Goal: Information Seeking & Learning: Learn about a topic

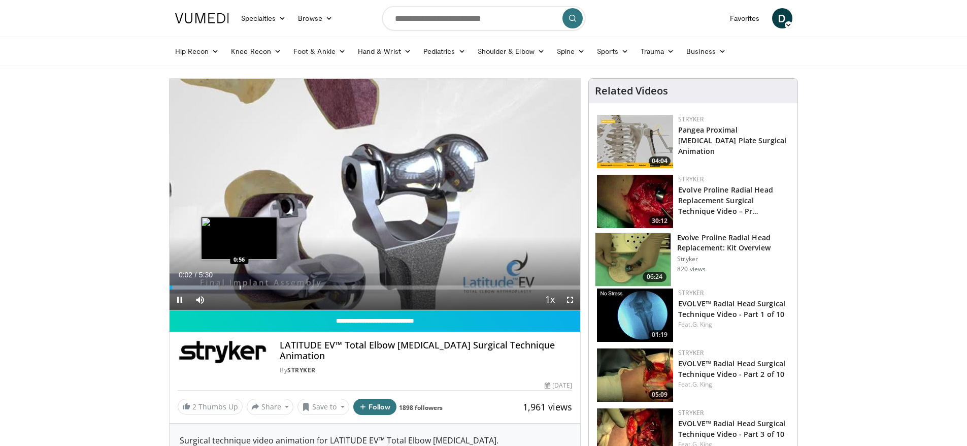
click at [240, 284] on div "Loaded : 11.98% 0:02 0:56" at bounding box center [375, 285] width 411 height 10
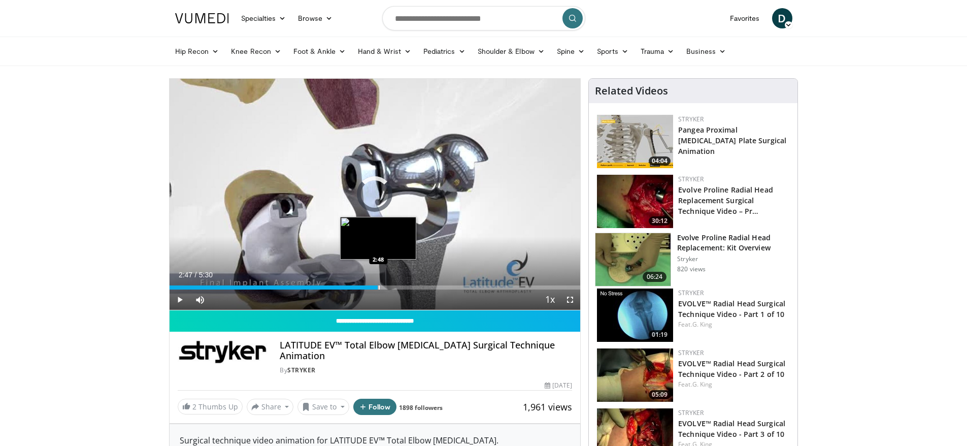
click at [379, 285] on div "Progress Bar" at bounding box center [379, 287] width 1 height 4
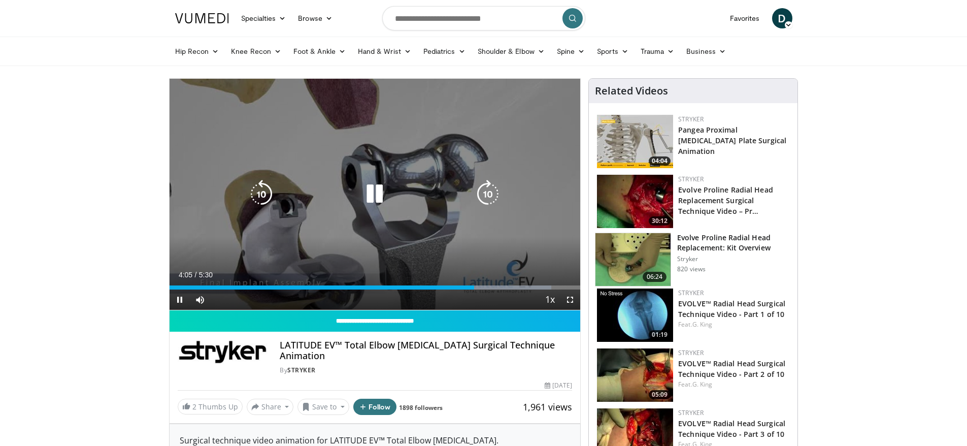
click at [377, 193] on icon "Video Player" at bounding box center [374, 194] width 28 height 28
click at [241, 170] on div "70 seconds Tap to unmute" at bounding box center [375, 194] width 411 height 231
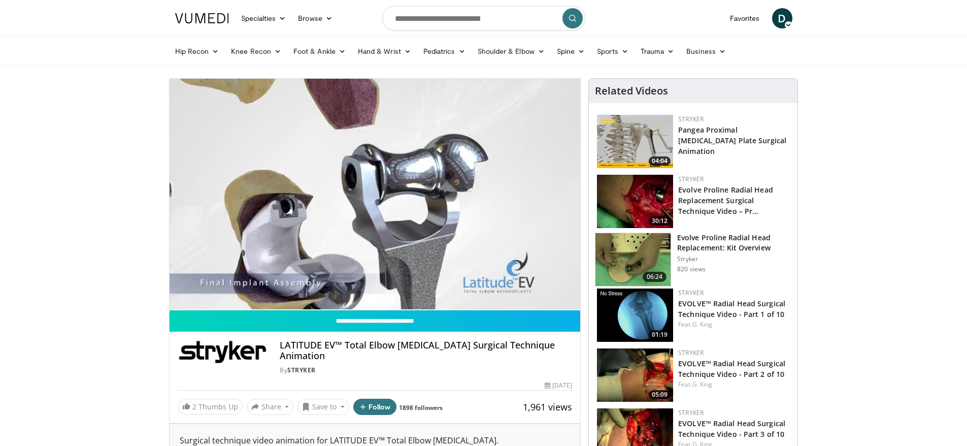
click at [633, 255] on img at bounding box center [632, 259] width 75 height 53
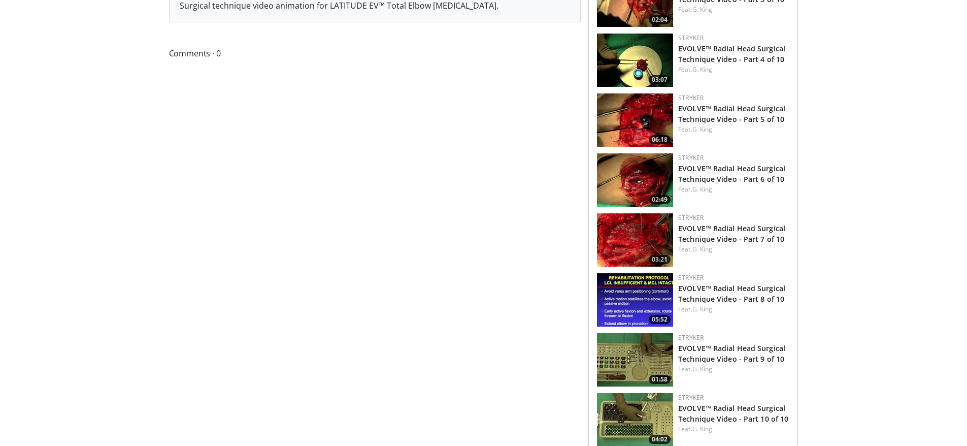
scroll to position [457, 0]
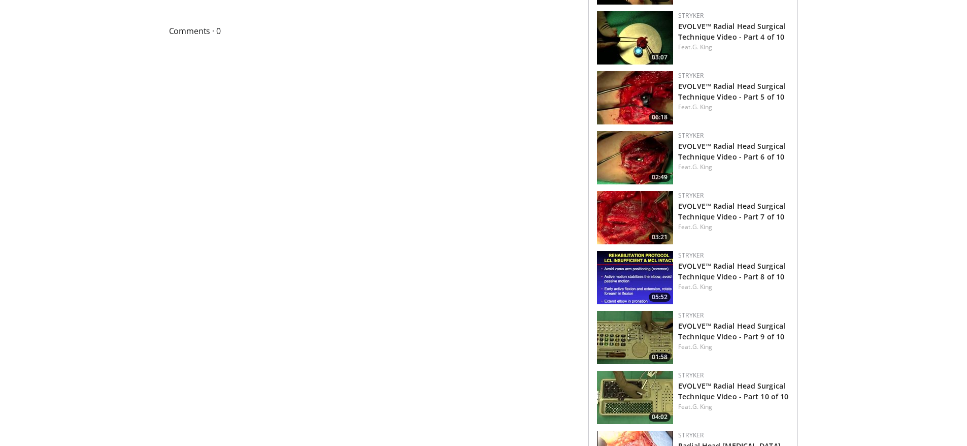
drag, startPoint x: 938, startPoint y: 209, endPoint x: 911, endPoint y: 196, distance: 29.7
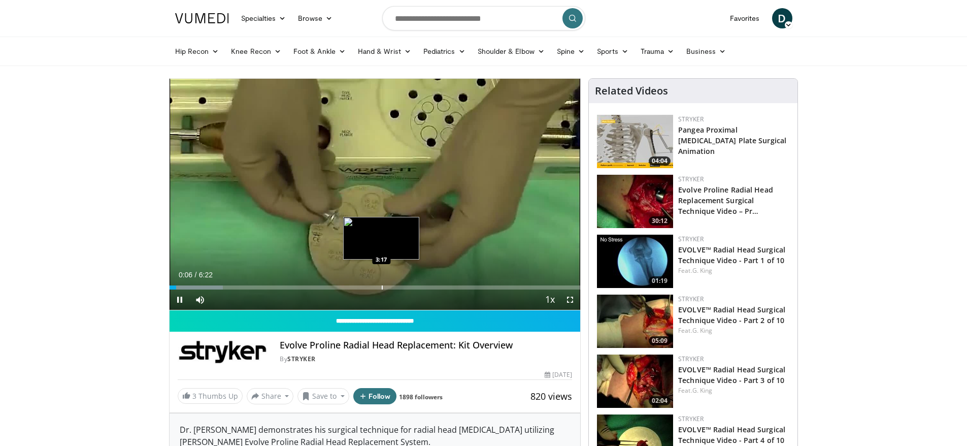
click at [382, 285] on div "Progress Bar" at bounding box center [382, 287] width 1 height 4
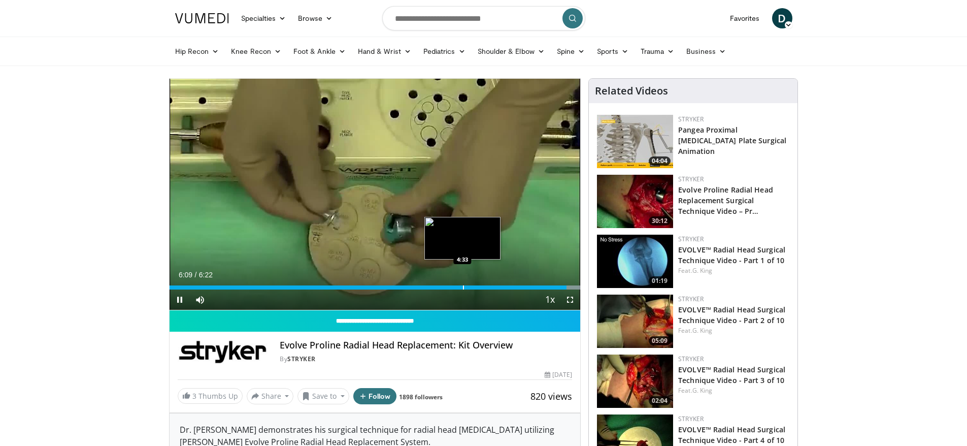
click at [462, 284] on div "Loaded : 100.00% 6:09 4:33" at bounding box center [375, 285] width 411 height 10
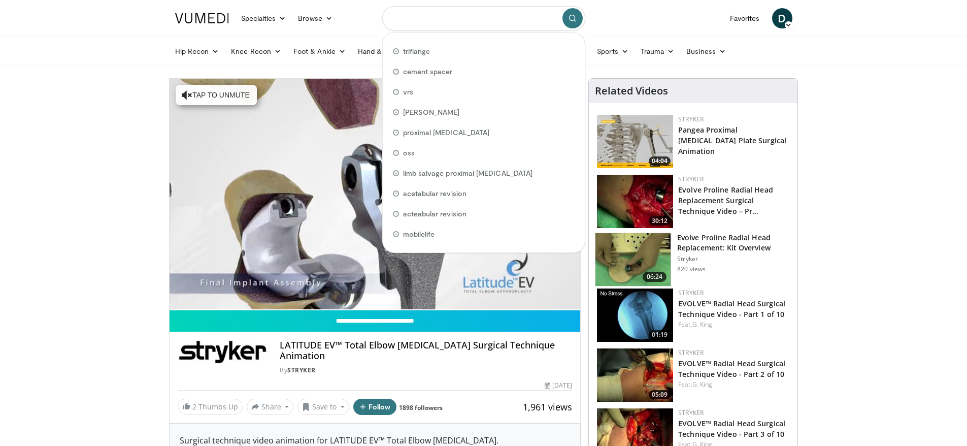
click at [492, 16] on input "Search topics, interventions" at bounding box center [483, 18] width 203 height 24
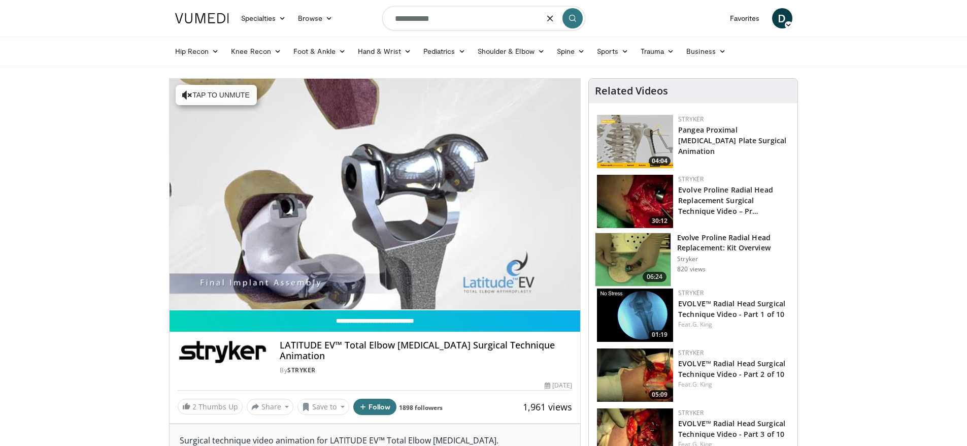
type input "**********"
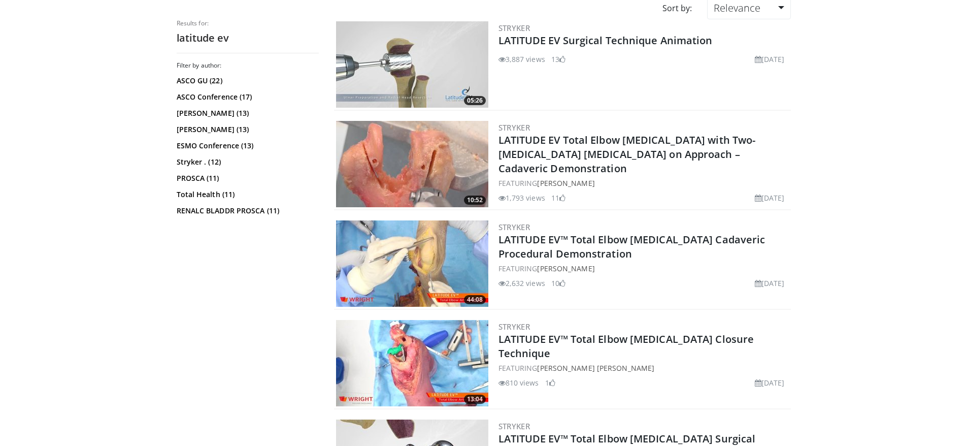
scroll to position [102, 0]
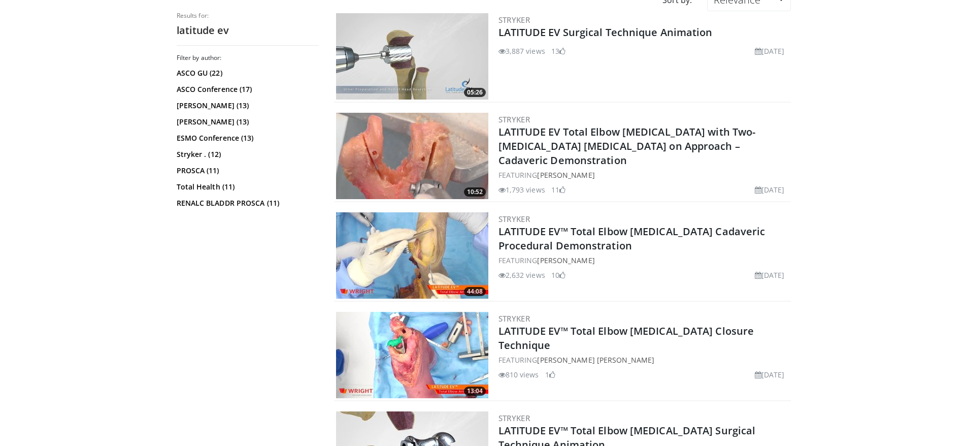
click at [432, 267] on img at bounding box center [412, 255] width 152 height 86
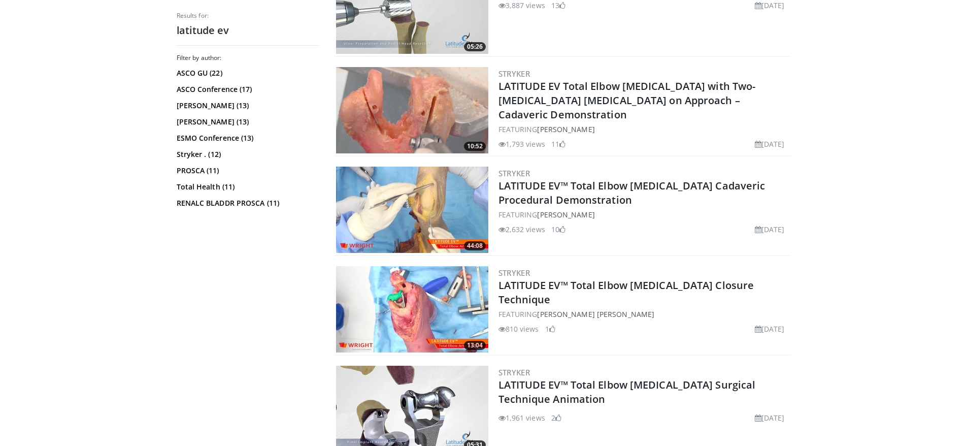
scroll to position [0, 0]
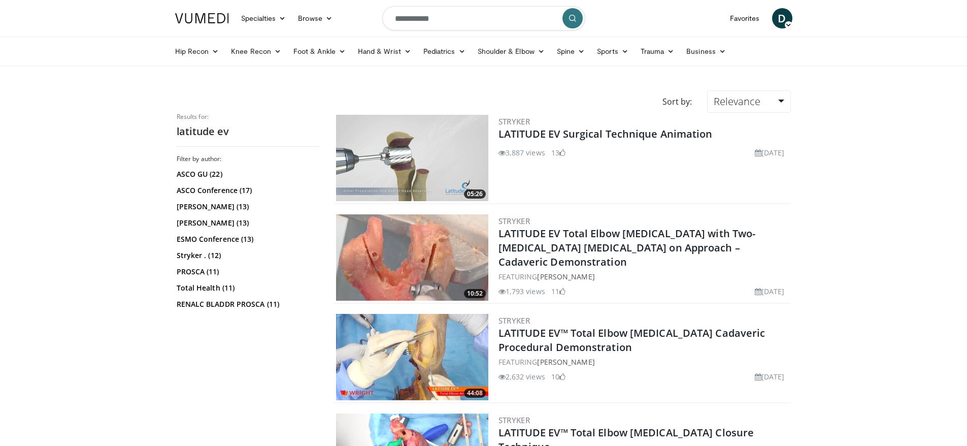
drag, startPoint x: 909, startPoint y: 298, endPoint x: 906, endPoint y: 179, distance: 118.8
click at [416, 250] on img at bounding box center [412, 257] width 152 height 86
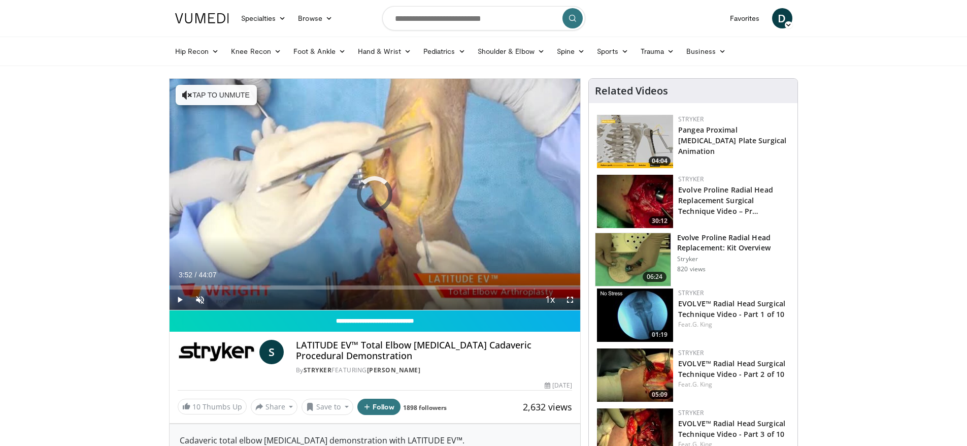
drag, startPoint x: 205, startPoint y: 286, endPoint x: 389, endPoint y: 290, distance: 183.8
click at [389, 290] on div "Current Time 3:52 / Duration 44:07 Play Skip Backward Skip Forward Unmute Loade…" at bounding box center [375, 299] width 411 height 20
click at [194, 299] on span "Video Player" at bounding box center [200, 299] width 20 height 20
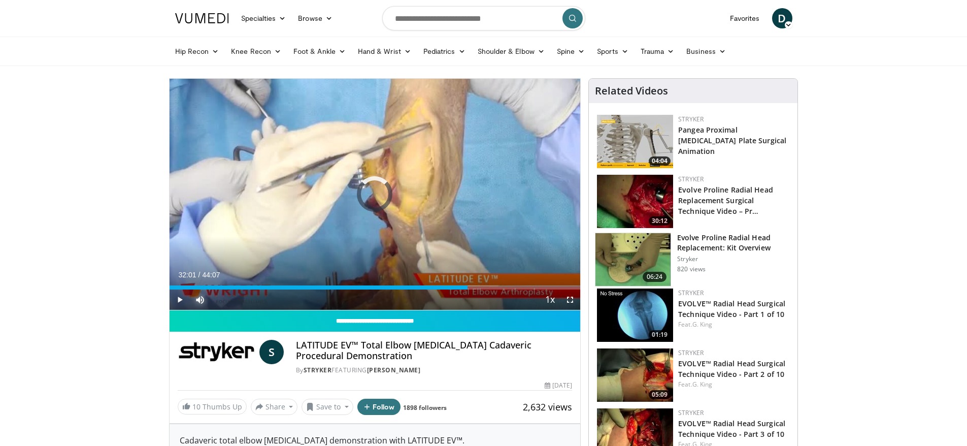
click at [469, 288] on div "Progress Bar" at bounding box center [469, 287] width 1 height 4
click at [504, 286] on div "Progress Bar" at bounding box center [504, 287] width 1 height 4
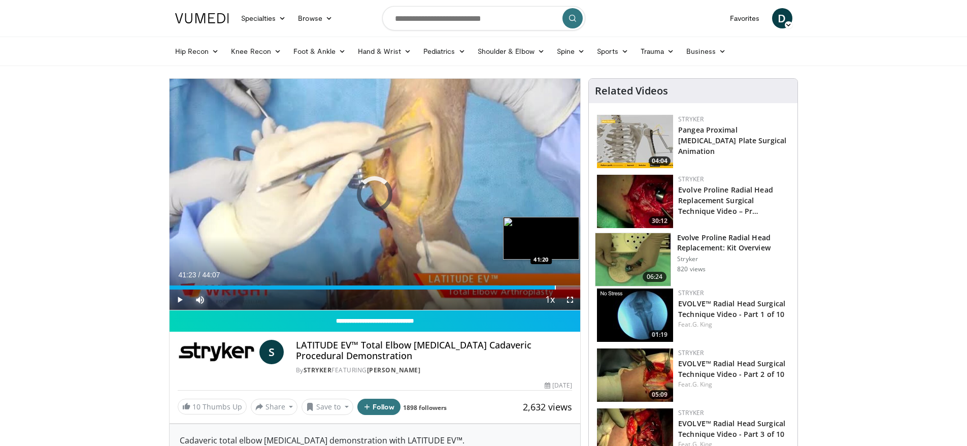
click at [555, 285] on div "Progress Bar" at bounding box center [555, 287] width 1 height 4
click at [571, 287] on div "Progress Bar" at bounding box center [571, 287] width 1 height 4
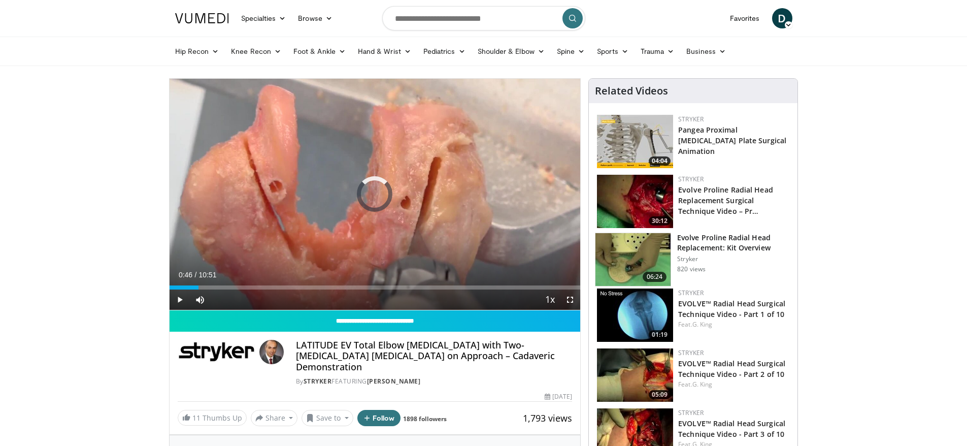
drag, startPoint x: 195, startPoint y: 284, endPoint x: 473, endPoint y: 290, distance: 277.7
click at [473, 290] on div "Current Time 0:46 / Duration 10:51 Play Skip Backward Skip Forward Mute Loaded …" at bounding box center [375, 299] width 411 height 20
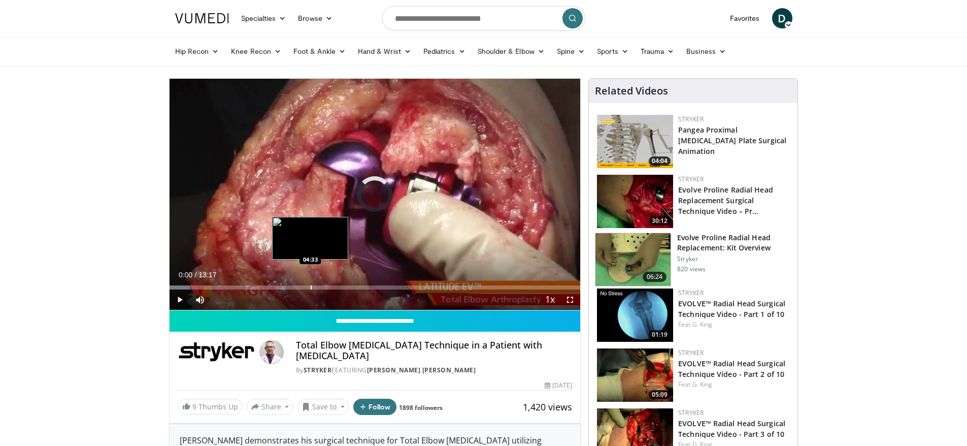
click at [311, 287] on div "Progress Bar" at bounding box center [311, 287] width 1 height 4
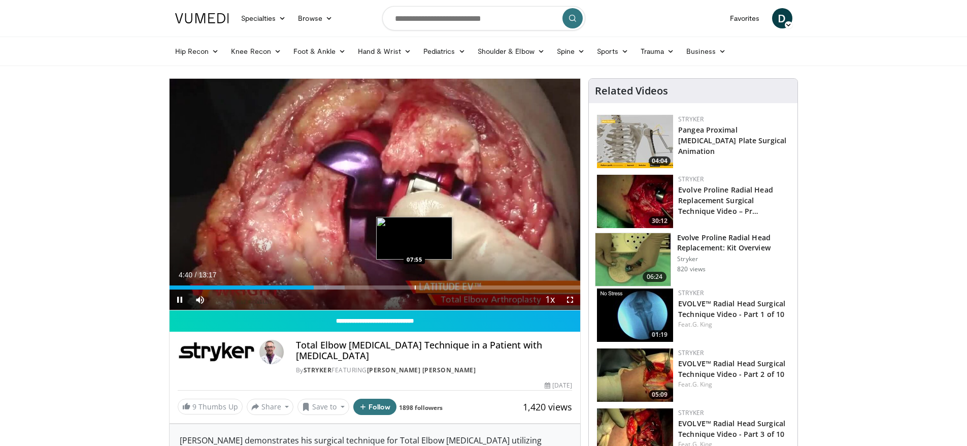
click at [415, 287] on div "Progress Bar" at bounding box center [415, 287] width 1 height 4
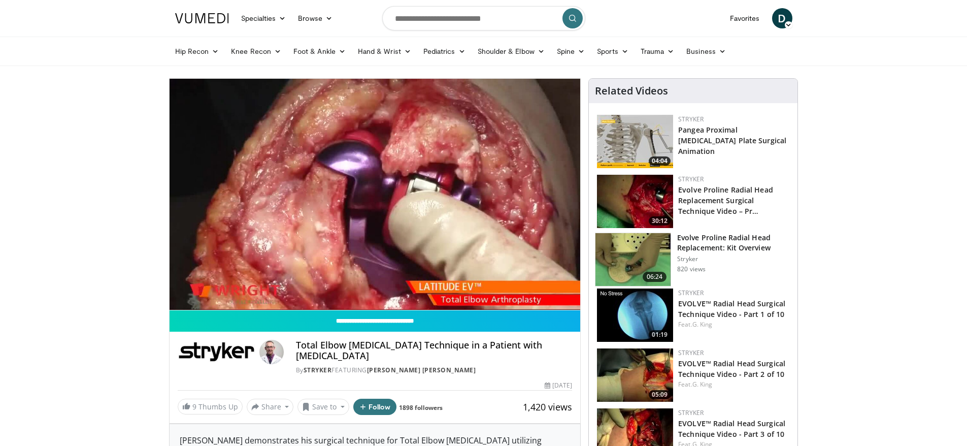
click at [420, 286] on video-js "**********" at bounding box center [375, 194] width 411 height 231
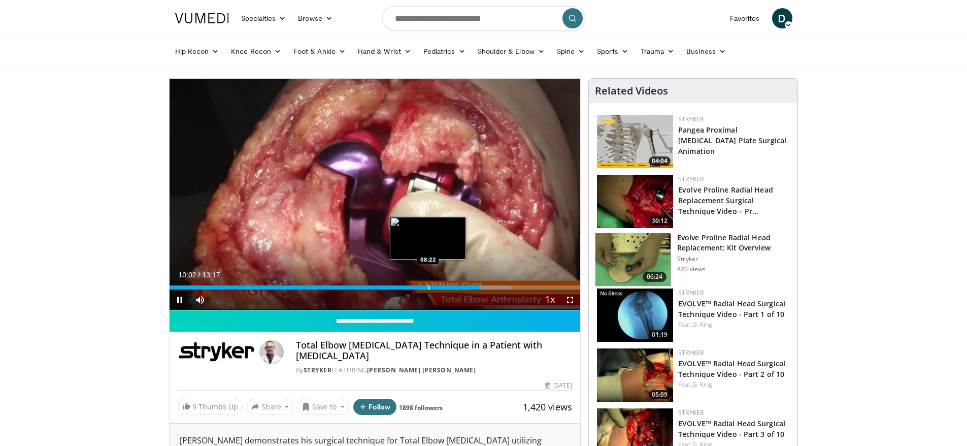
click at [428, 282] on div "Loaded : 83.29% 10:02 08:22" at bounding box center [375, 285] width 411 height 10
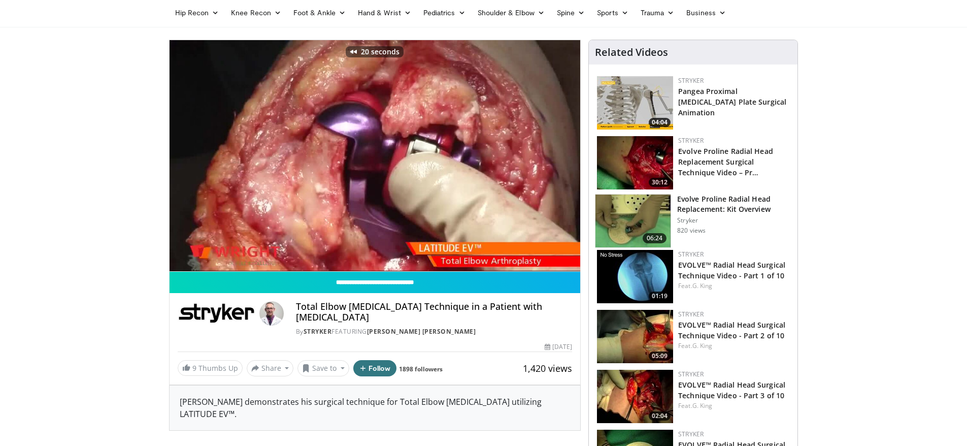
scroll to position [41, 0]
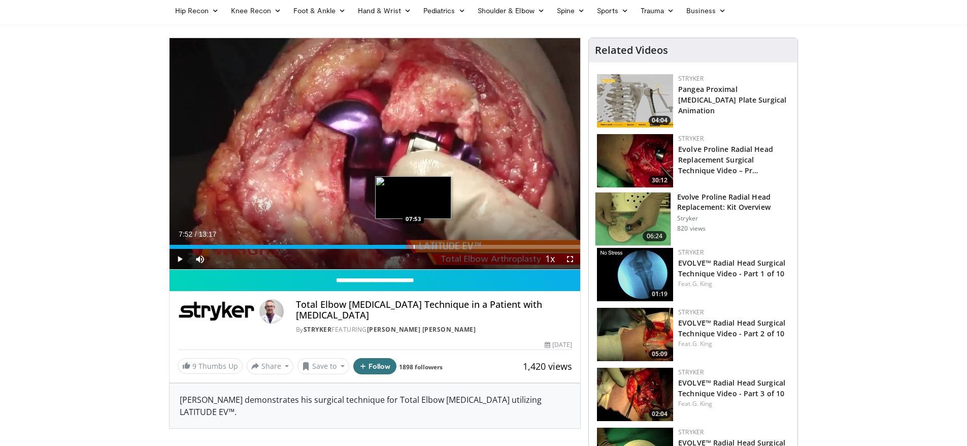
click at [414, 245] on div "Progress Bar" at bounding box center [414, 247] width 1 height 4
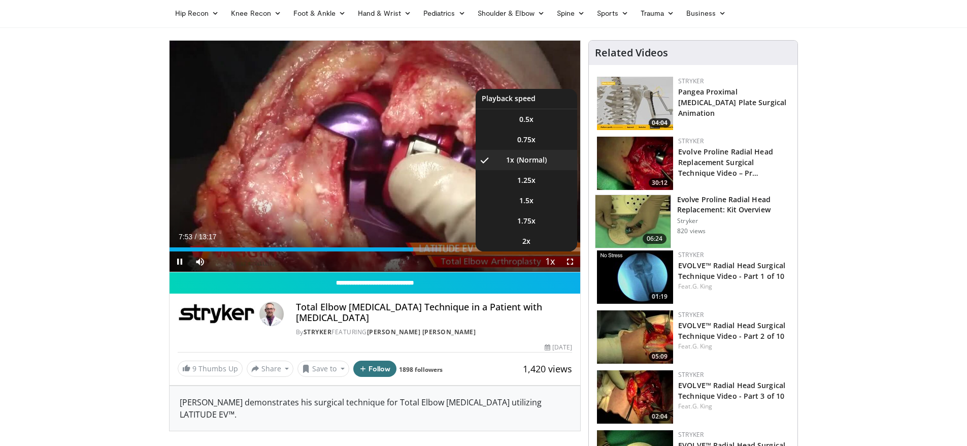
scroll to position [0, 0]
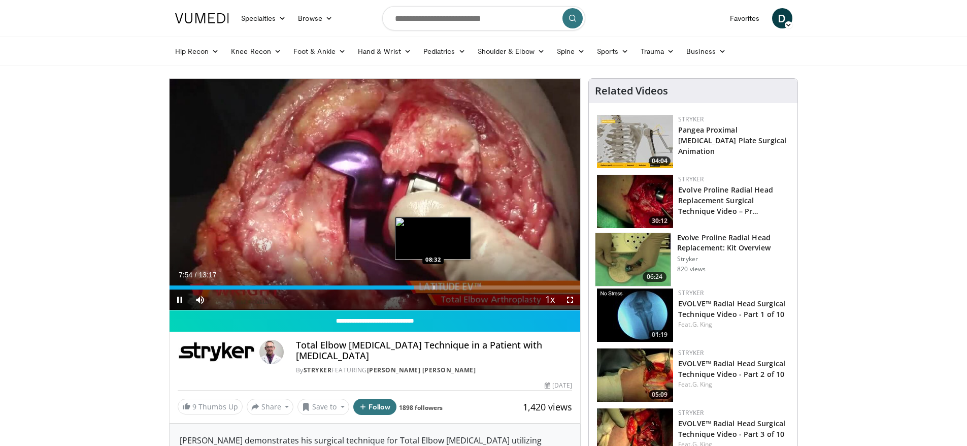
click at [433, 283] on div "Loaded : 67.13% 07:54 08:32" at bounding box center [375, 285] width 411 height 10
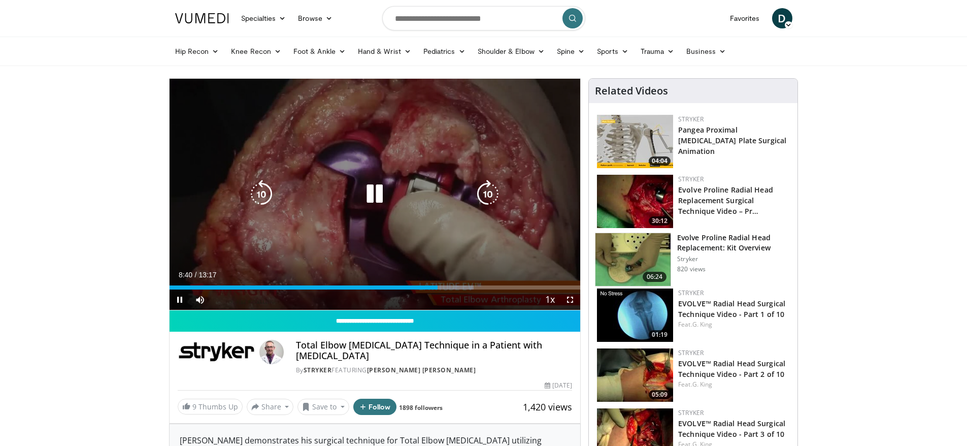
click at [560, 127] on div "10 seconds Tap to unmute" at bounding box center [375, 194] width 411 height 231
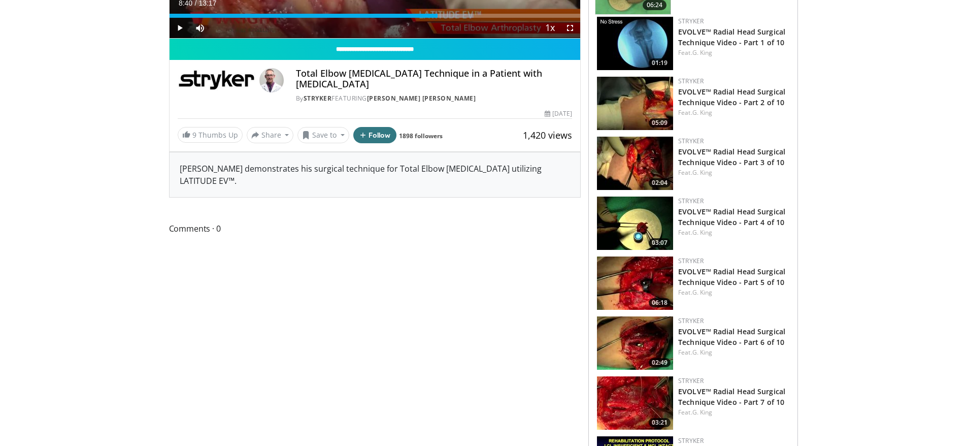
scroll to position [35, 0]
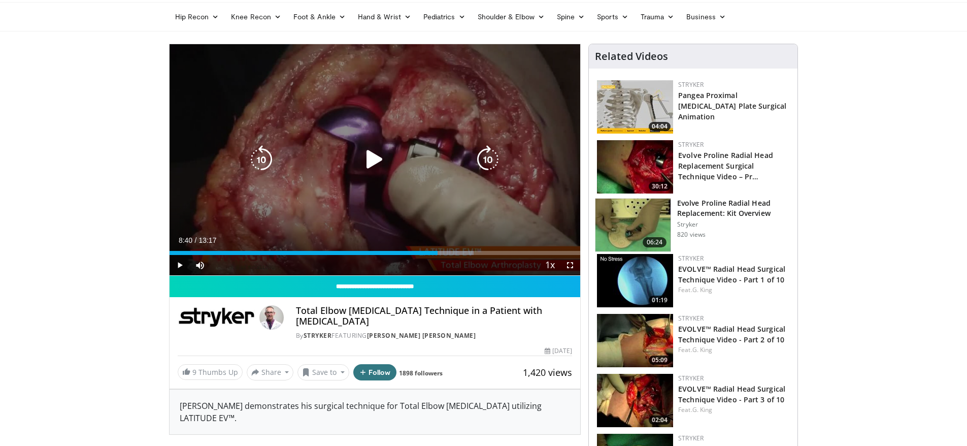
click at [319, 163] on div "Video Player" at bounding box center [374, 159] width 247 height 20
click at [369, 157] on icon "Video Player" at bounding box center [374, 159] width 28 height 28
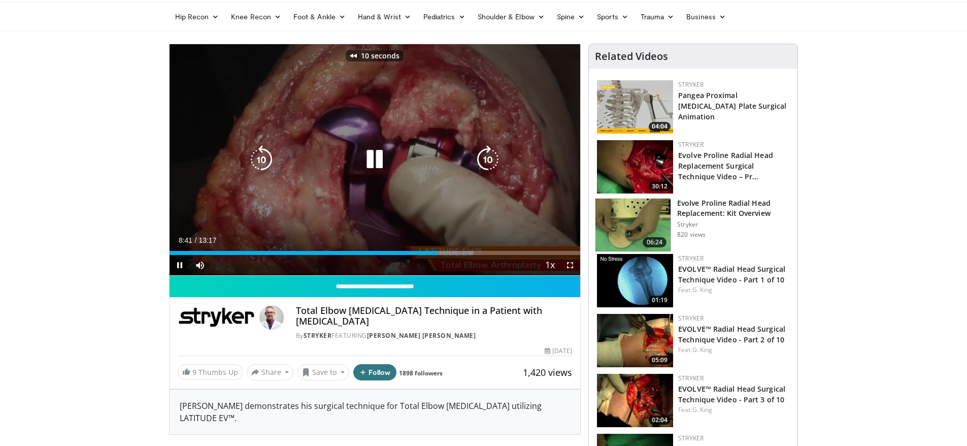
click at [451, 199] on div "10 seconds Tap to unmute" at bounding box center [375, 159] width 411 height 231
click at [197, 79] on div "10 seconds Tap to unmute" at bounding box center [375, 159] width 411 height 231
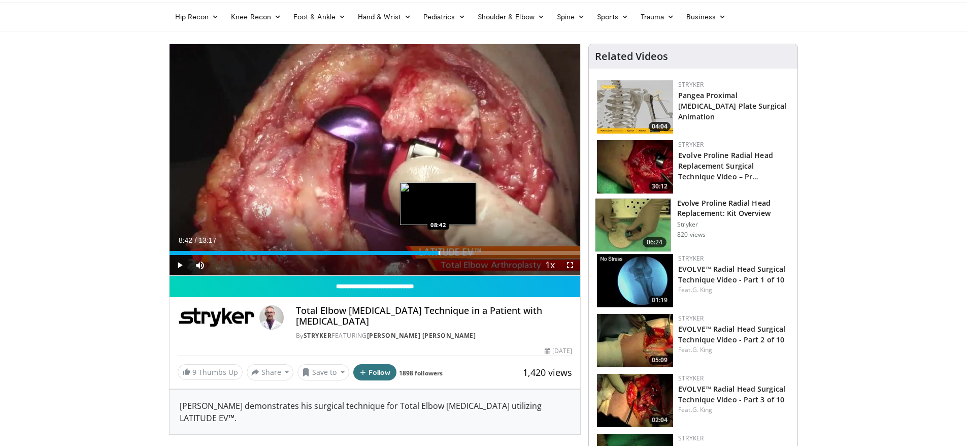
click at [439, 254] on div "Progress Bar" at bounding box center [439, 253] width 1 height 4
click at [432, 267] on div "Current Time 8:41 / Duration 13:17 Play Skip Backward Skip Forward Mute Loaded …" at bounding box center [375, 265] width 411 height 20
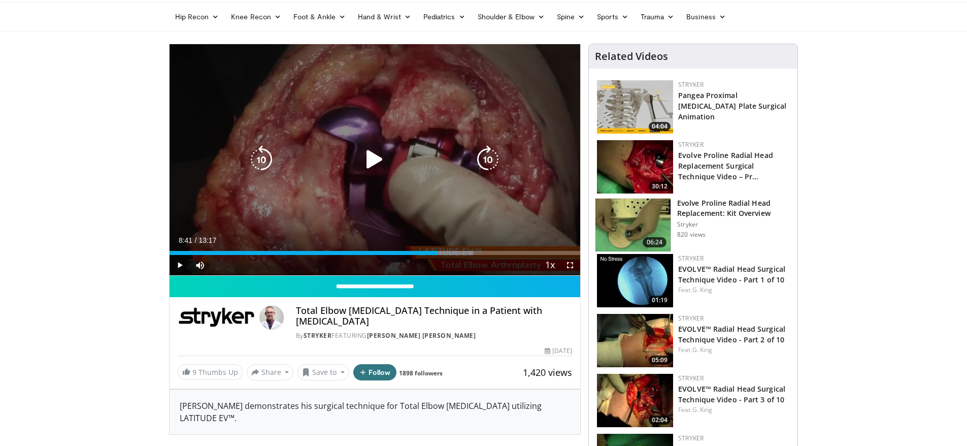
click at [442, 189] on div "10 seconds Tap to unmute" at bounding box center [375, 159] width 411 height 231
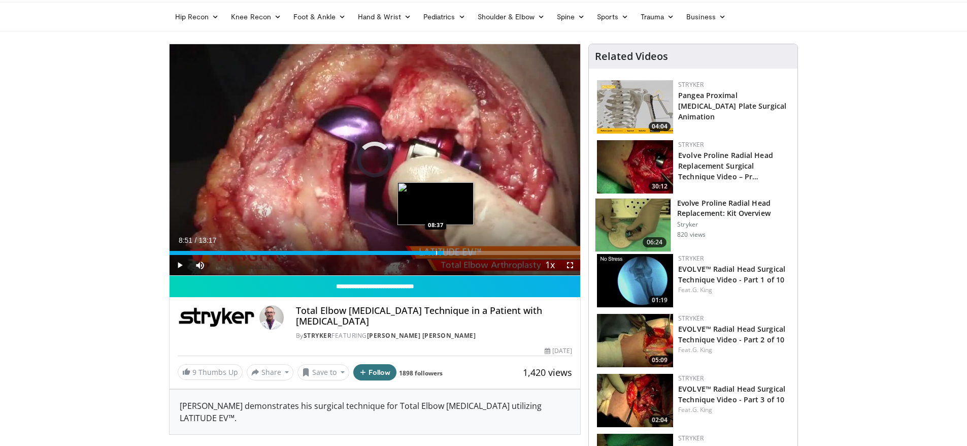
click at [436, 253] on div "Progress Bar" at bounding box center [436, 253] width 1 height 4
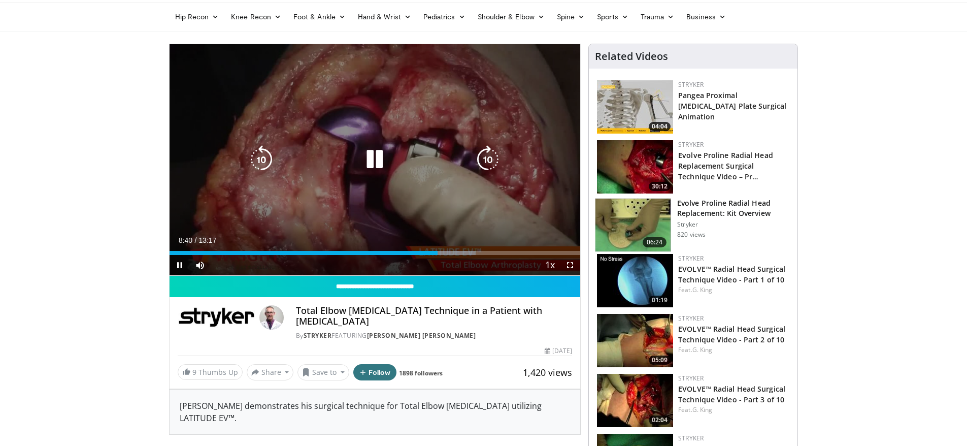
click at [551, 203] on div "10 seconds Tap to unmute" at bounding box center [375, 159] width 411 height 231
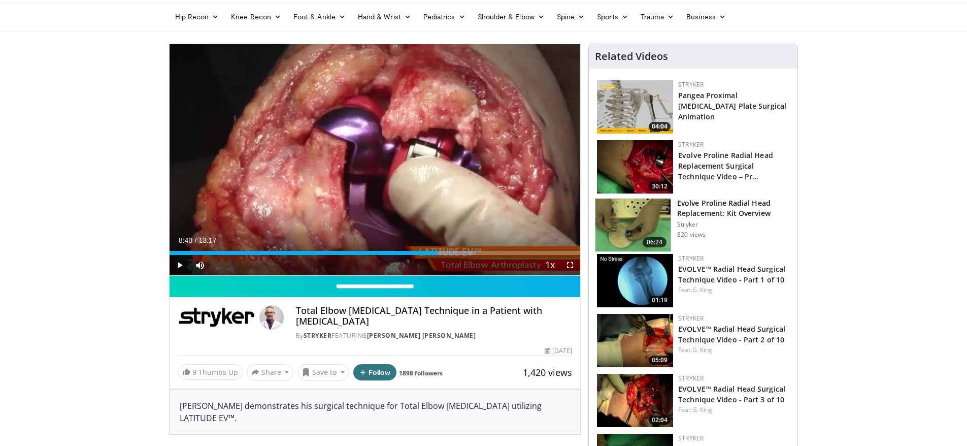
drag, startPoint x: 902, startPoint y: 77, endPoint x: 782, endPoint y: 30, distance: 129.2
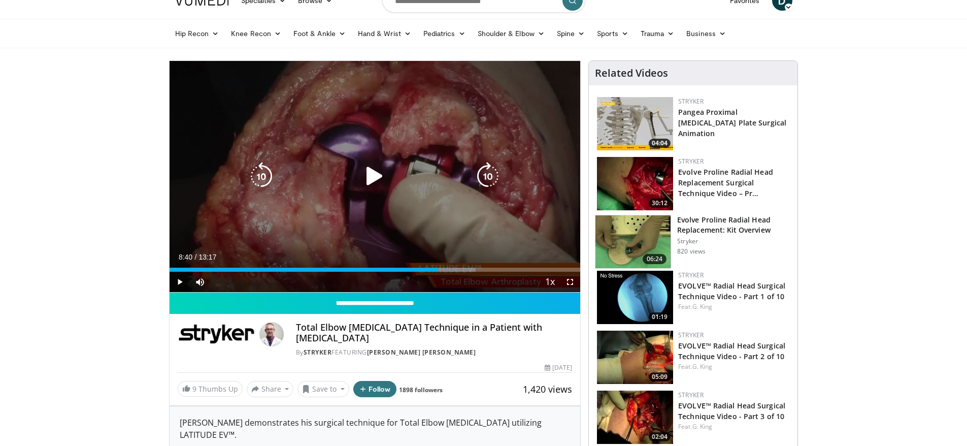
scroll to position [0, 0]
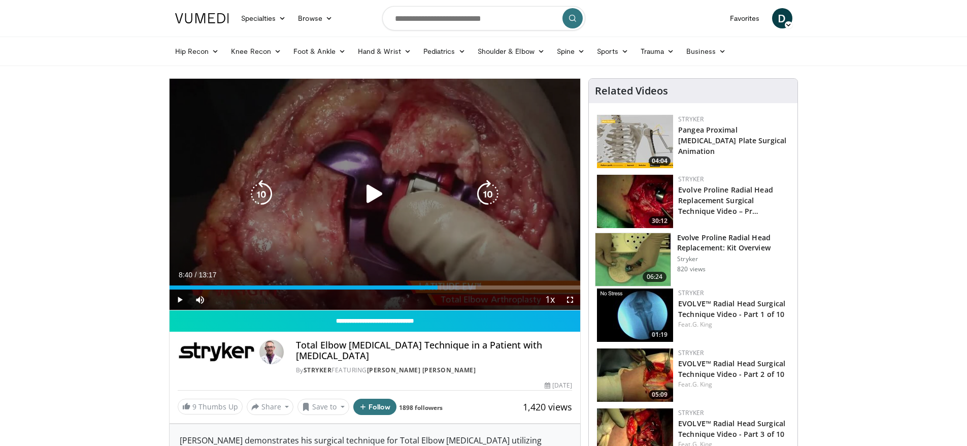
click at [372, 190] on icon "Video Player" at bounding box center [374, 194] width 28 height 28
click at [484, 154] on div "10 seconds Tap to unmute" at bounding box center [375, 194] width 411 height 231
click at [369, 195] on icon "Video Player" at bounding box center [374, 194] width 28 height 28
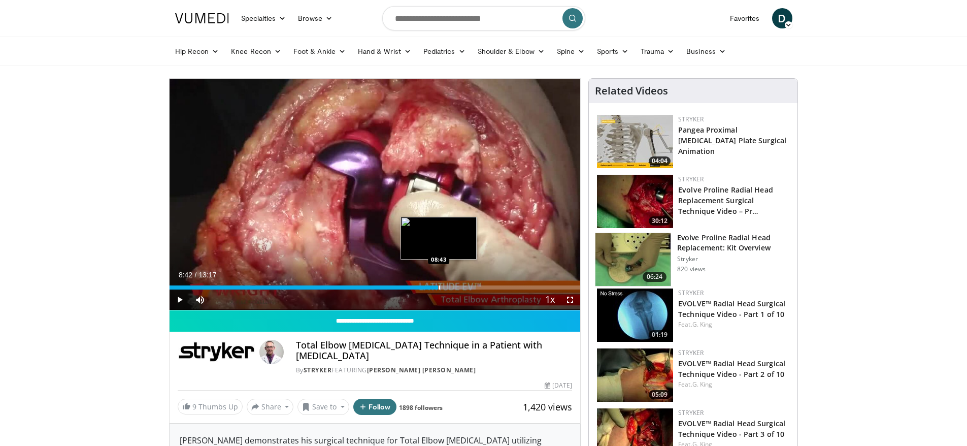
click at [439, 287] on div "Progress Bar" at bounding box center [439, 287] width 1 height 4
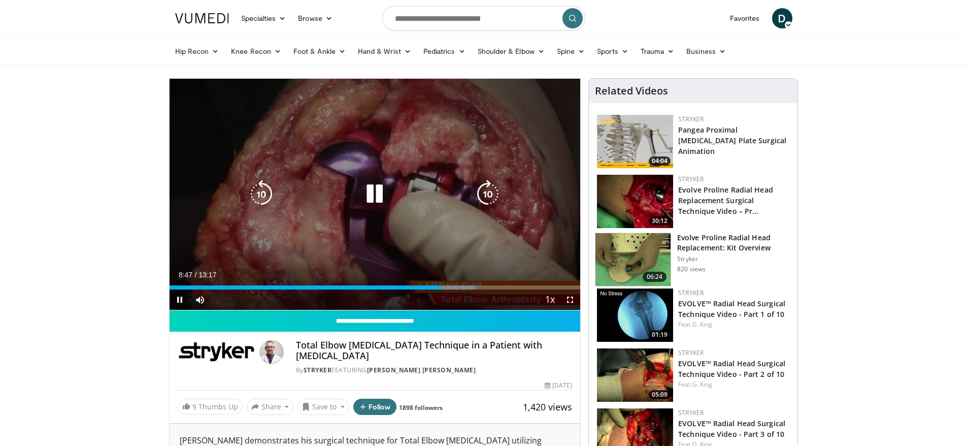
click at [471, 142] on div "10 seconds Tap to unmute" at bounding box center [375, 194] width 411 height 231
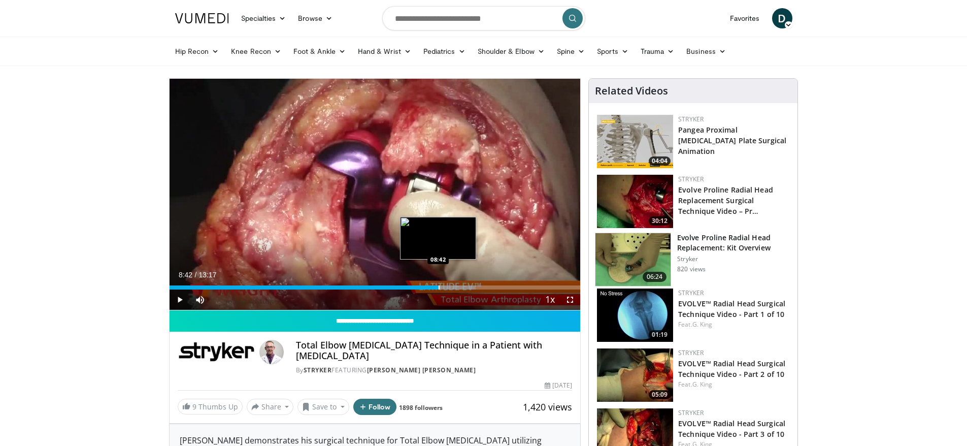
click at [438, 284] on div "Loaded : 74.59% 08:42 08:42" at bounding box center [375, 285] width 411 height 10
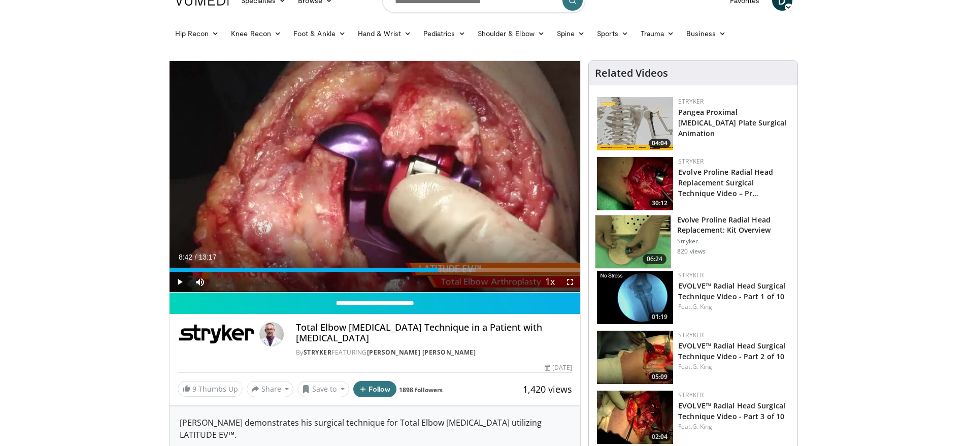
scroll to position [0, 0]
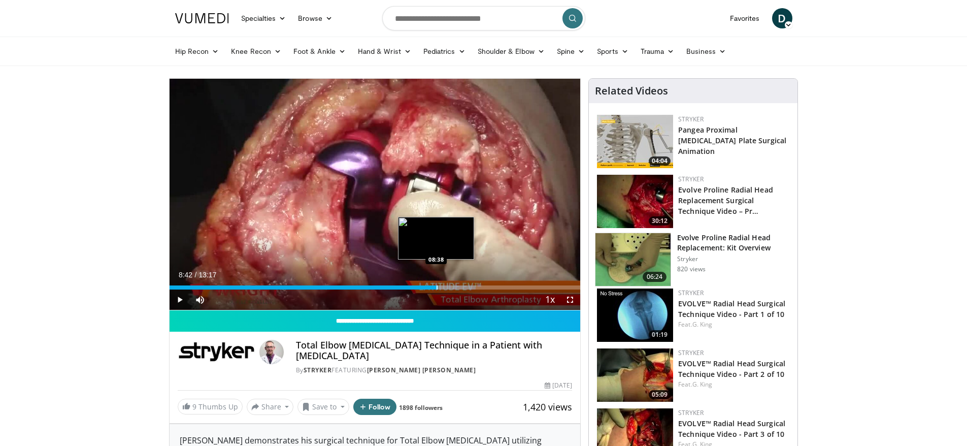
click at [437, 289] on div "Progress Bar" at bounding box center [437, 287] width 1 height 4
click at [176, 299] on span "Video Player" at bounding box center [180, 299] width 20 height 20
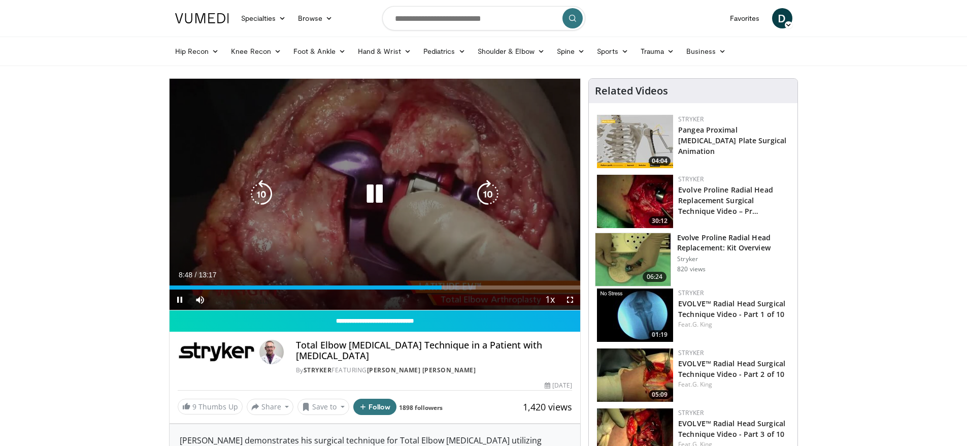
click at [374, 188] on icon "Video Player" at bounding box center [374, 194] width 28 height 28
